Goal: Information Seeking & Learning: Learn about a topic

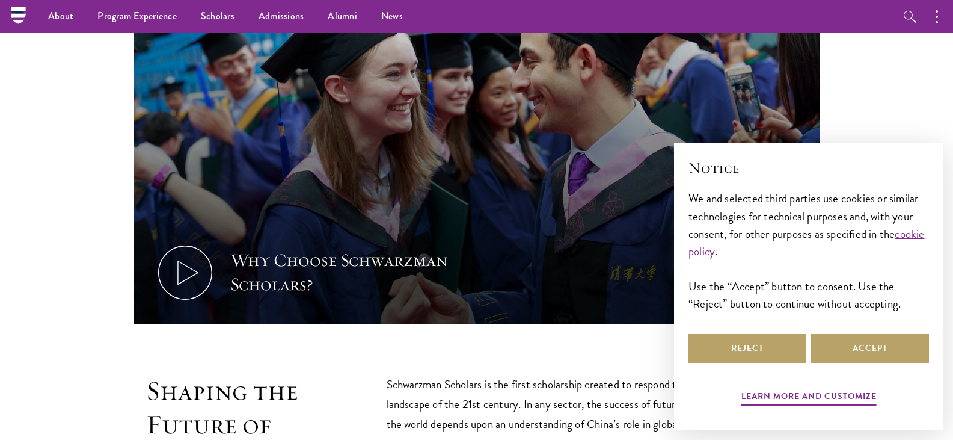
scroll to position [361, 0]
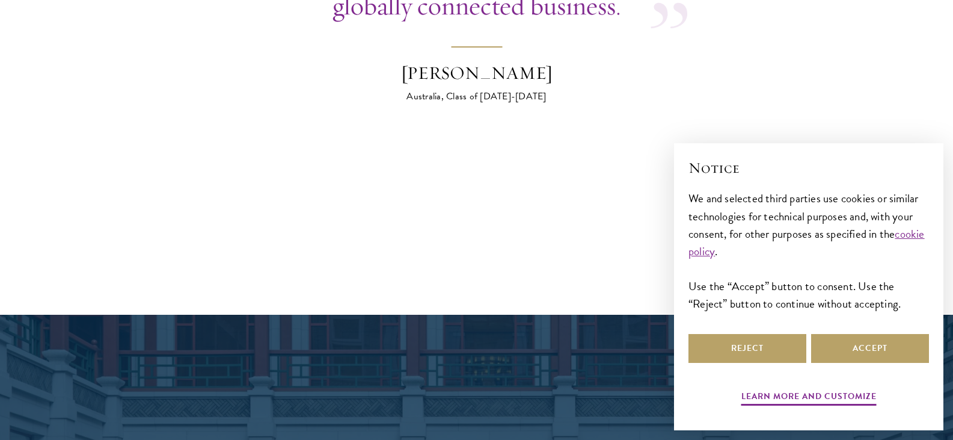
scroll to position [4923, 0]
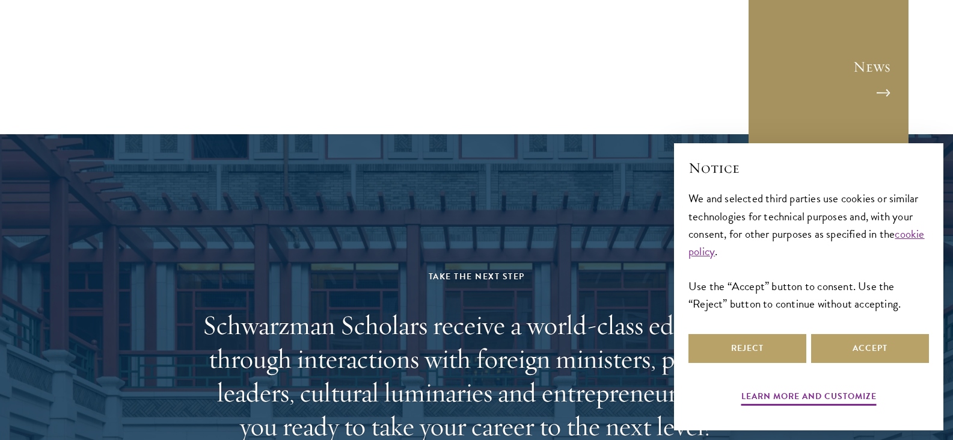
click at [883, 11] on link "News" at bounding box center [829, 76] width 162 height 162
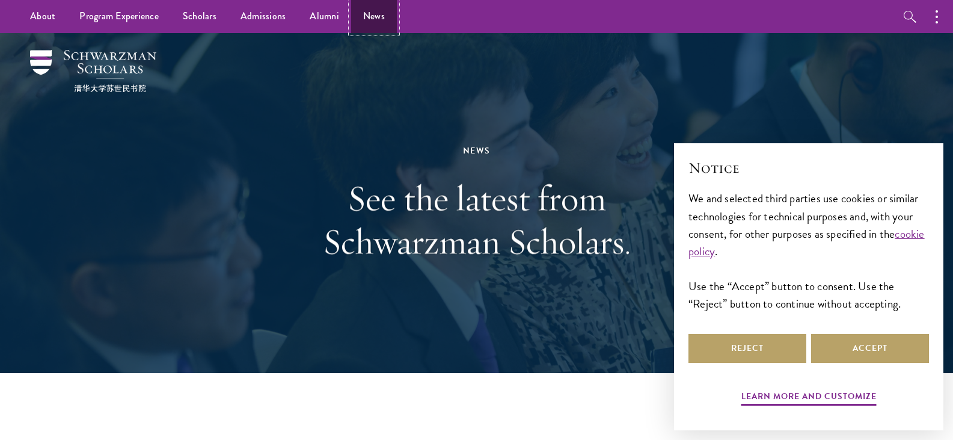
click at [376, 14] on link "News" at bounding box center [374, 16] width 46 height 33
click at [935, 16] on button "button" at bounding box center [940, 16] width 26 height 33
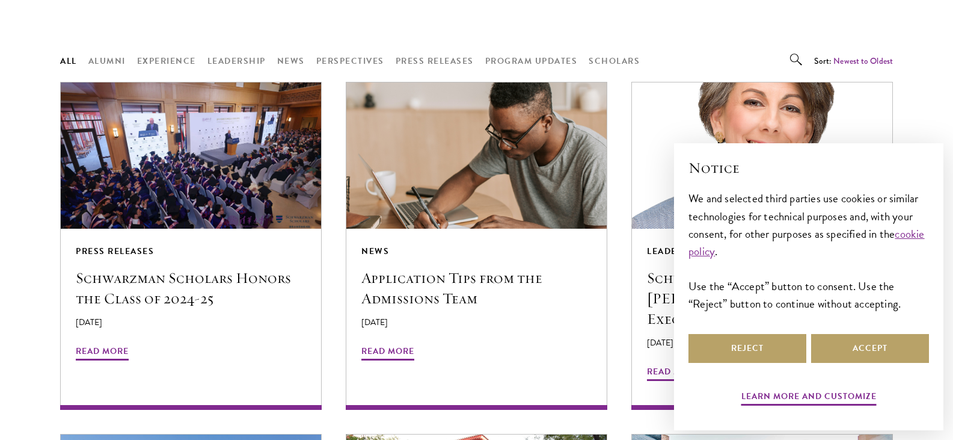
scroll to position [1143, 0]
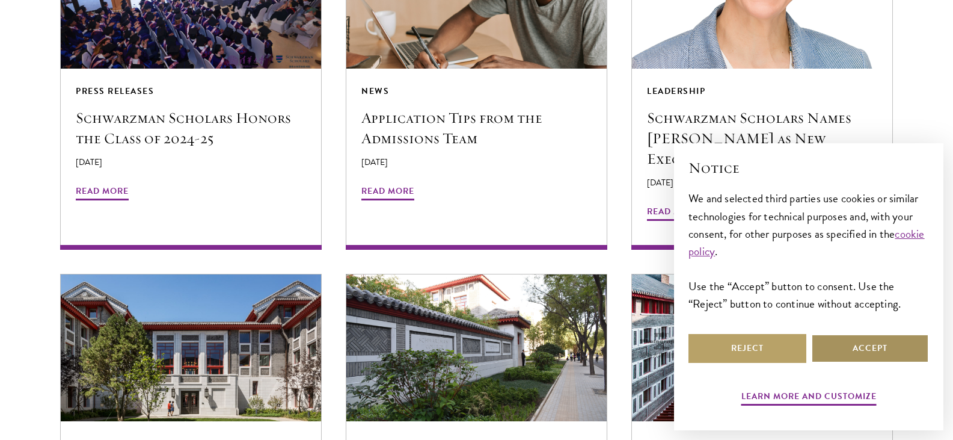
drag, startPoint x: 864, startPoint y: 348, endPoint x: 911, endPoint y: 366, distance: 50.5
click at [864, 348] on button "Accept" at bounding box center [870, 348] width 118 height 29
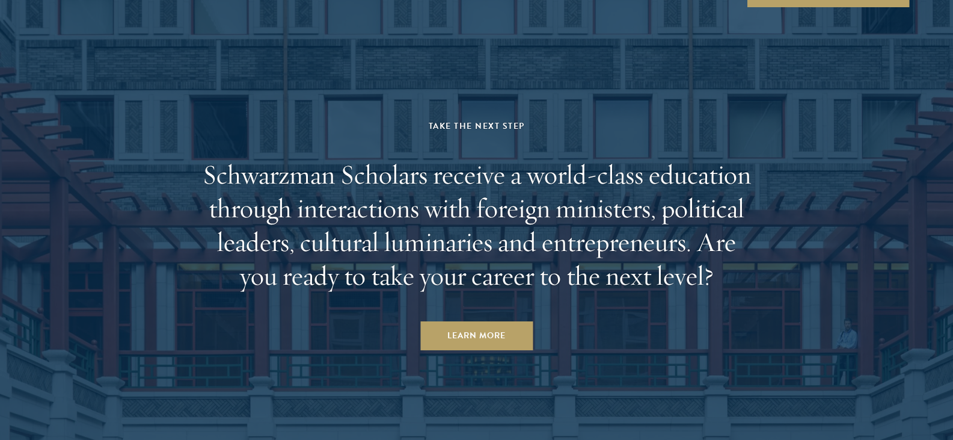
scroll to position [3111, 0]
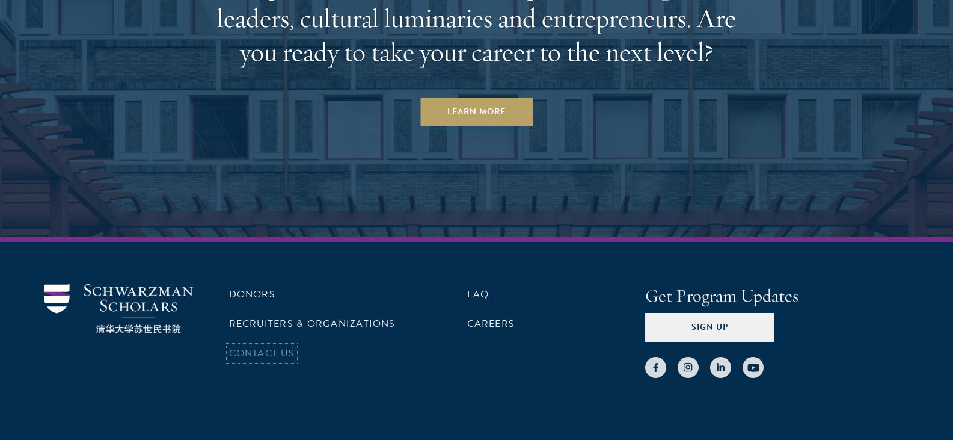
click at [275, 346] on link "Contact Us" at bounding box center [262, 353] width 66 height 14
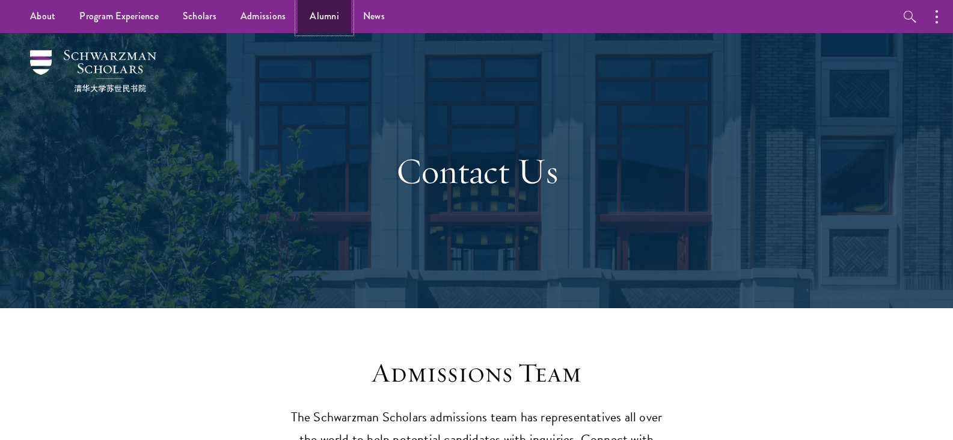
click at [316, 15] on link "Alumni" at bounding box center [325, 16] width 54 height 33
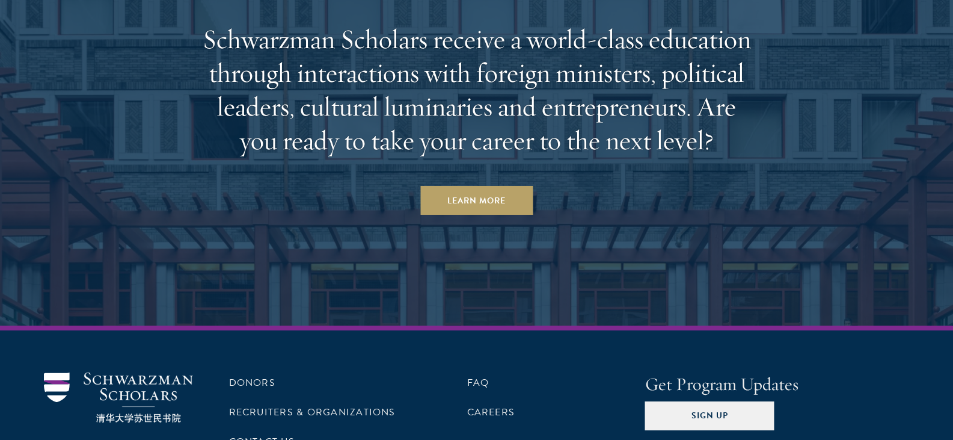
scroll to position [5283, 0]
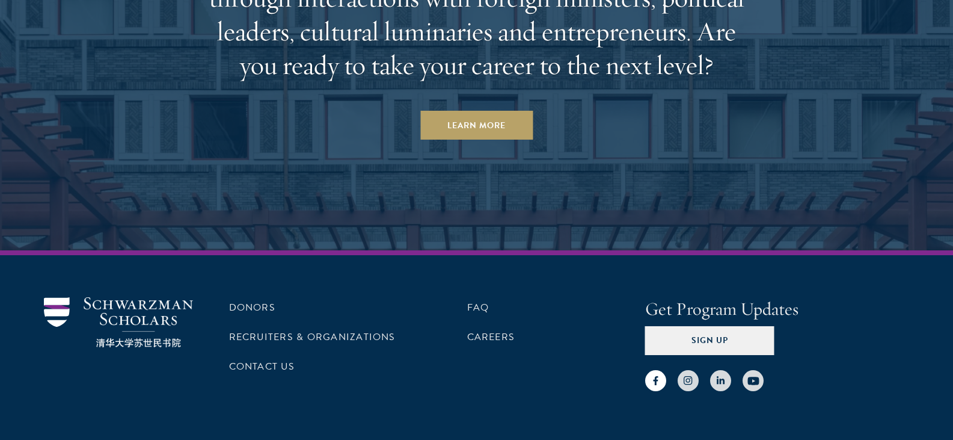
drag, startPoint x: 657, startPoint y: 327, endPoint x: 667, endPoint y: 313, distance: 17.3
click at [657, 376] on use at bounding box center [655, 380] width 5 height 9
drag, startPoint x: 488, startPoint y: 281, endPoint x: 544, endPoint y: 296, distance: 57.3
click at [488, 330] on link "Careers" at bounding box center [491, 337] width 48 height 14
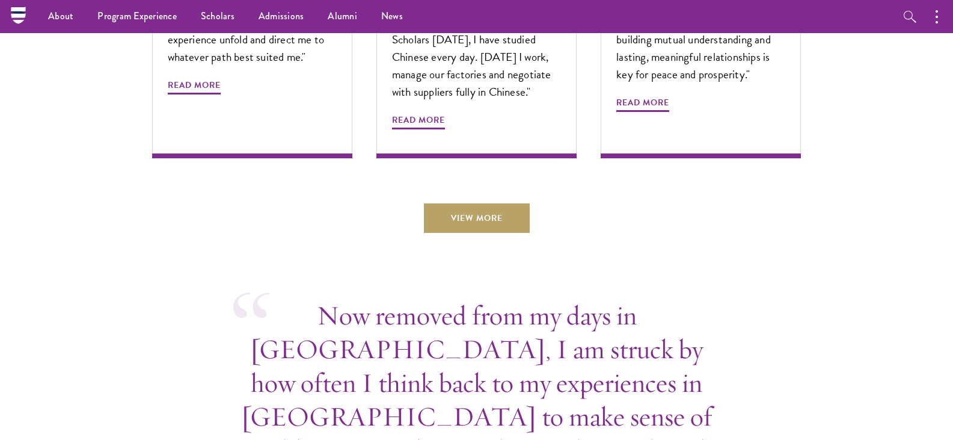
scroll to position [4261, 0]
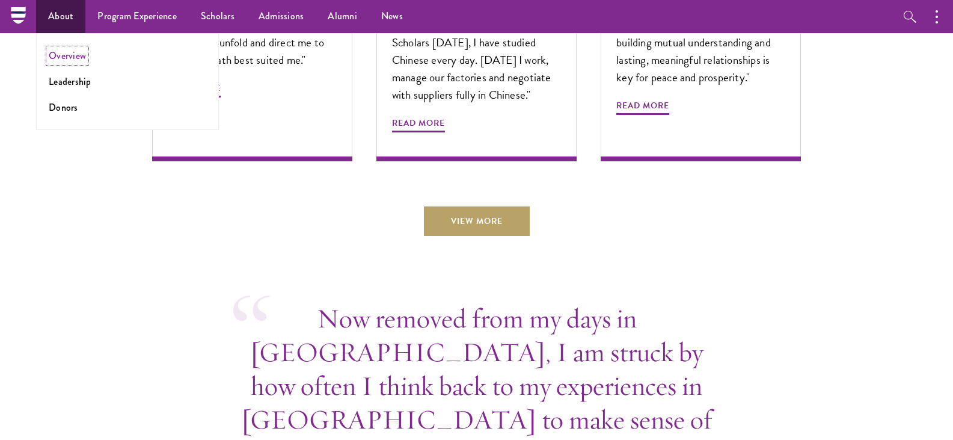
drag, startPoint x: 61, startPoint y: 57, endPoint x: 70, endPoint y: 57, distance: 8.4
click at [61, 57] on link "Overview" at bounding box center [67, 56] width 37 height 14
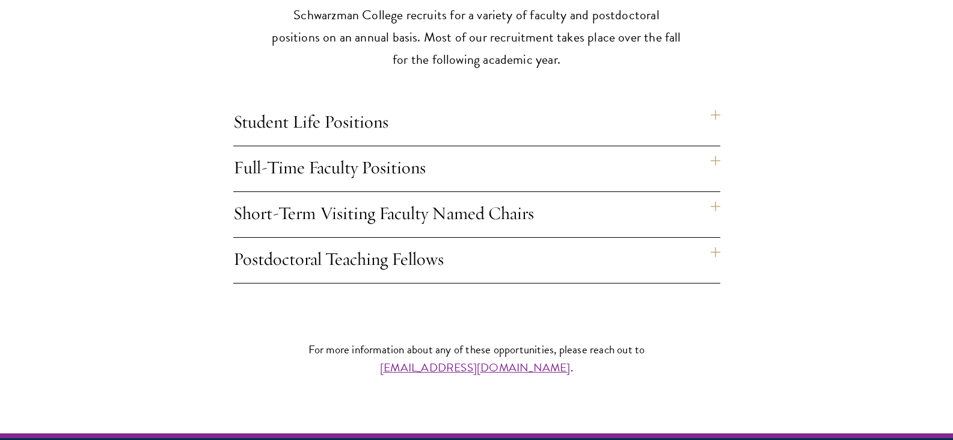
scroll to position [1143, 0]
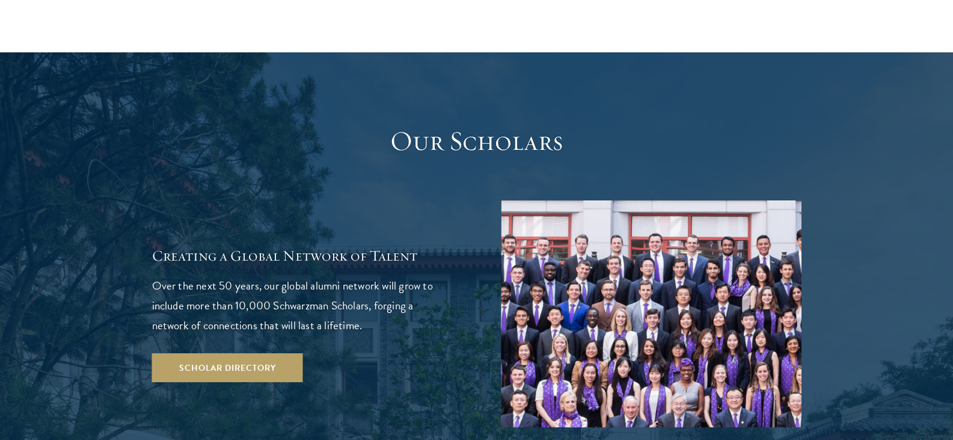
scroll to position [2045, 0]
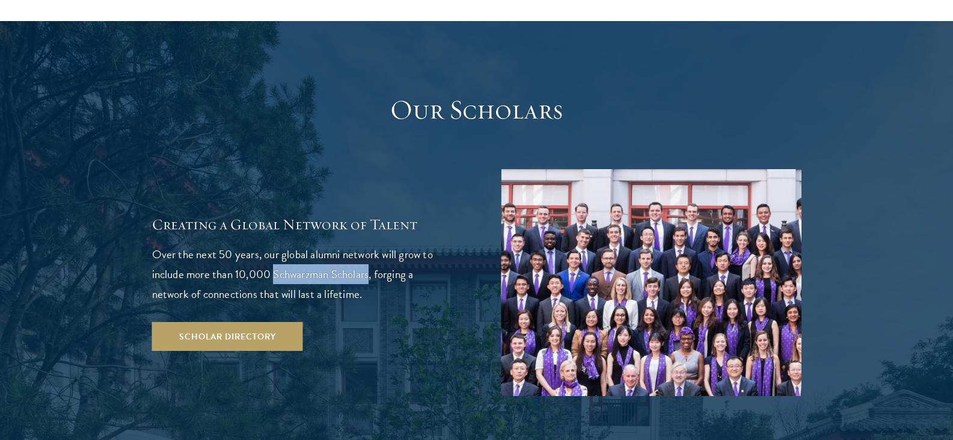
drag, startPoint x: 275, startPoint y: 203, endPoint x: 373, endPoint y: 207, distance: 97.5
click at [373, 244] on p "Over the next 50 years, our global alumni network will grow to include more tha…" at bounding box center [302, 274] width 301 height 60
copy p "Schwarzman Scholars"
